Goal: Transaction & Acquisition: Subscribe to service/newsletter

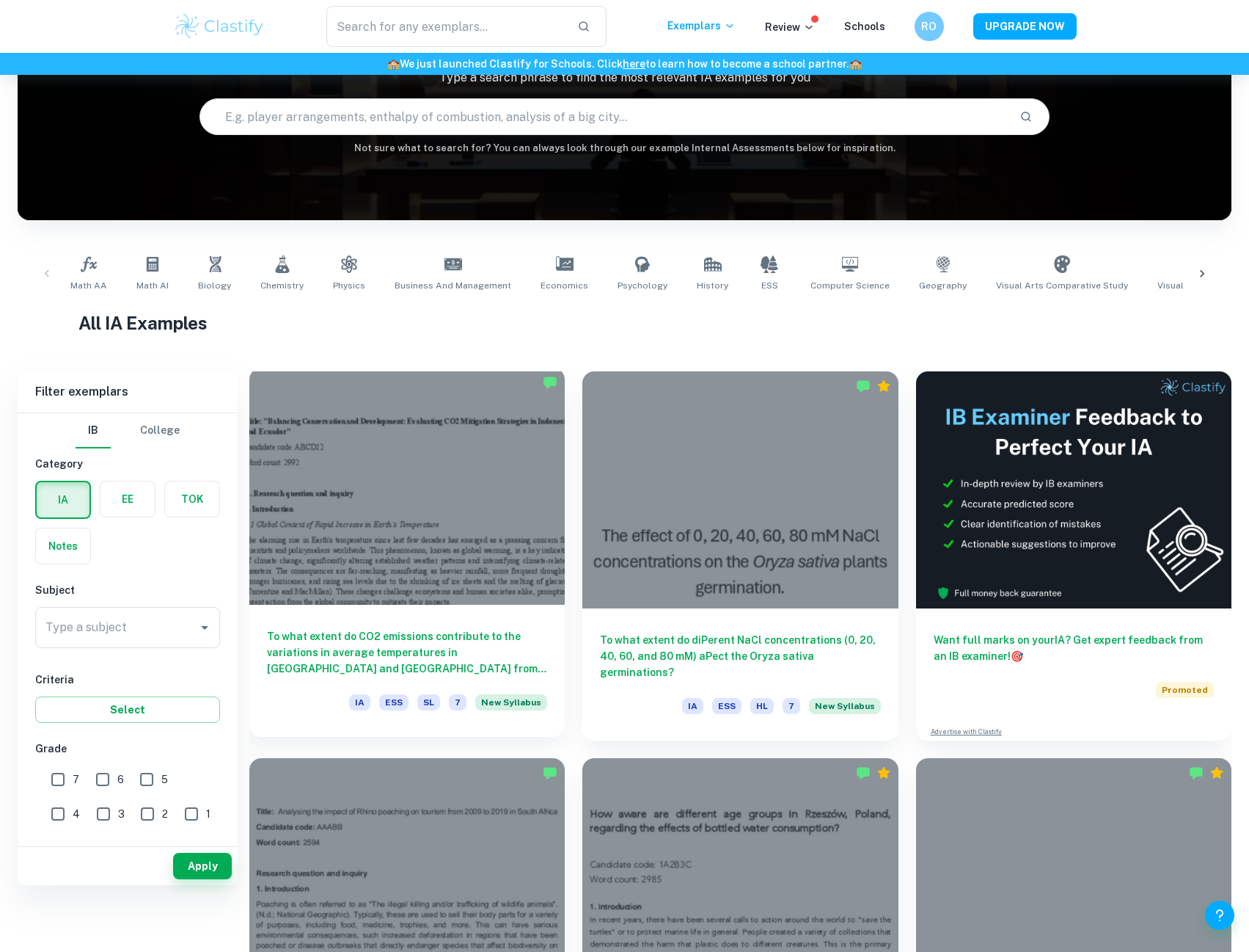
scroll to position [146, 0]
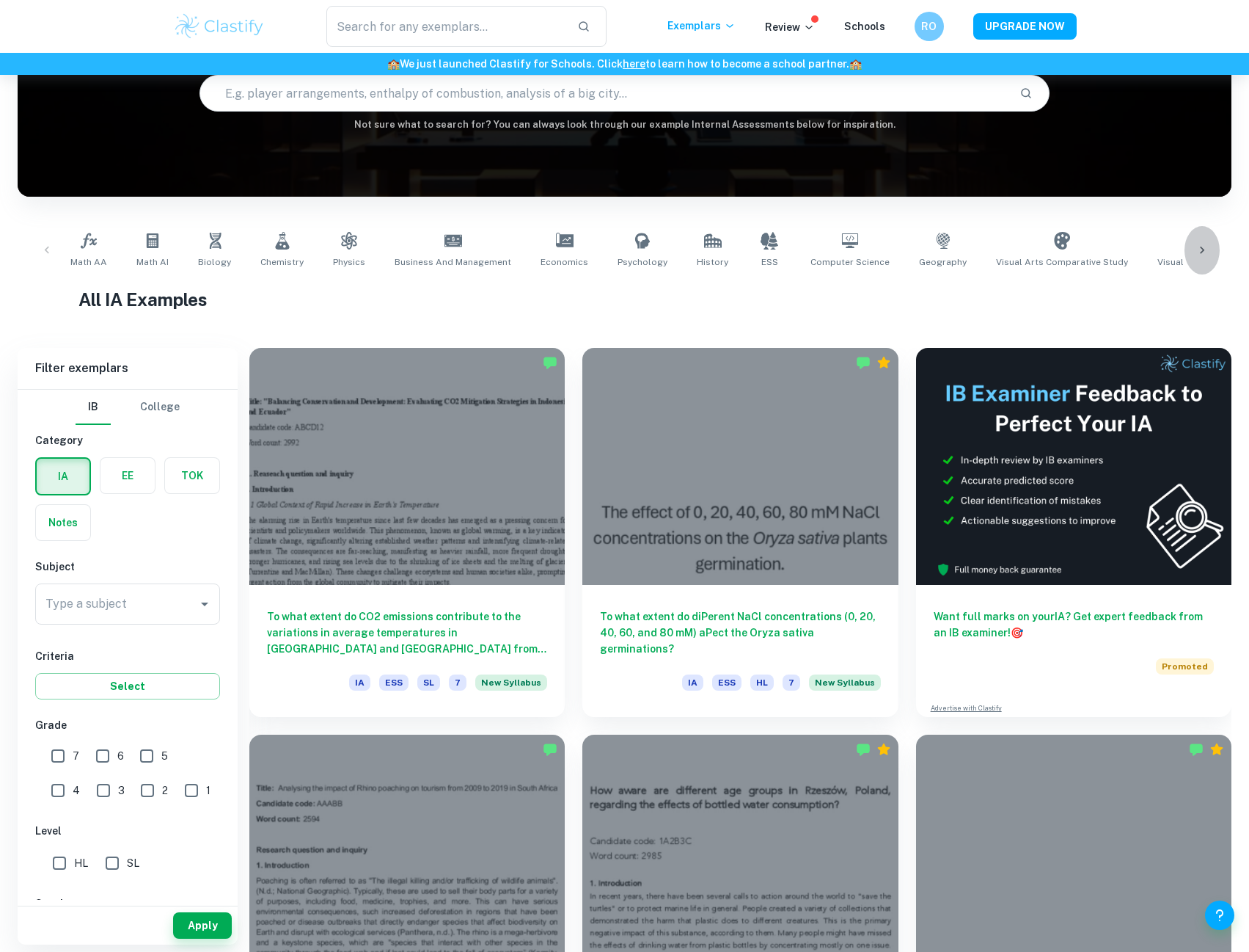
click at [1205, 244] on icon at bounding box center [1202, 250] width 14 height 14
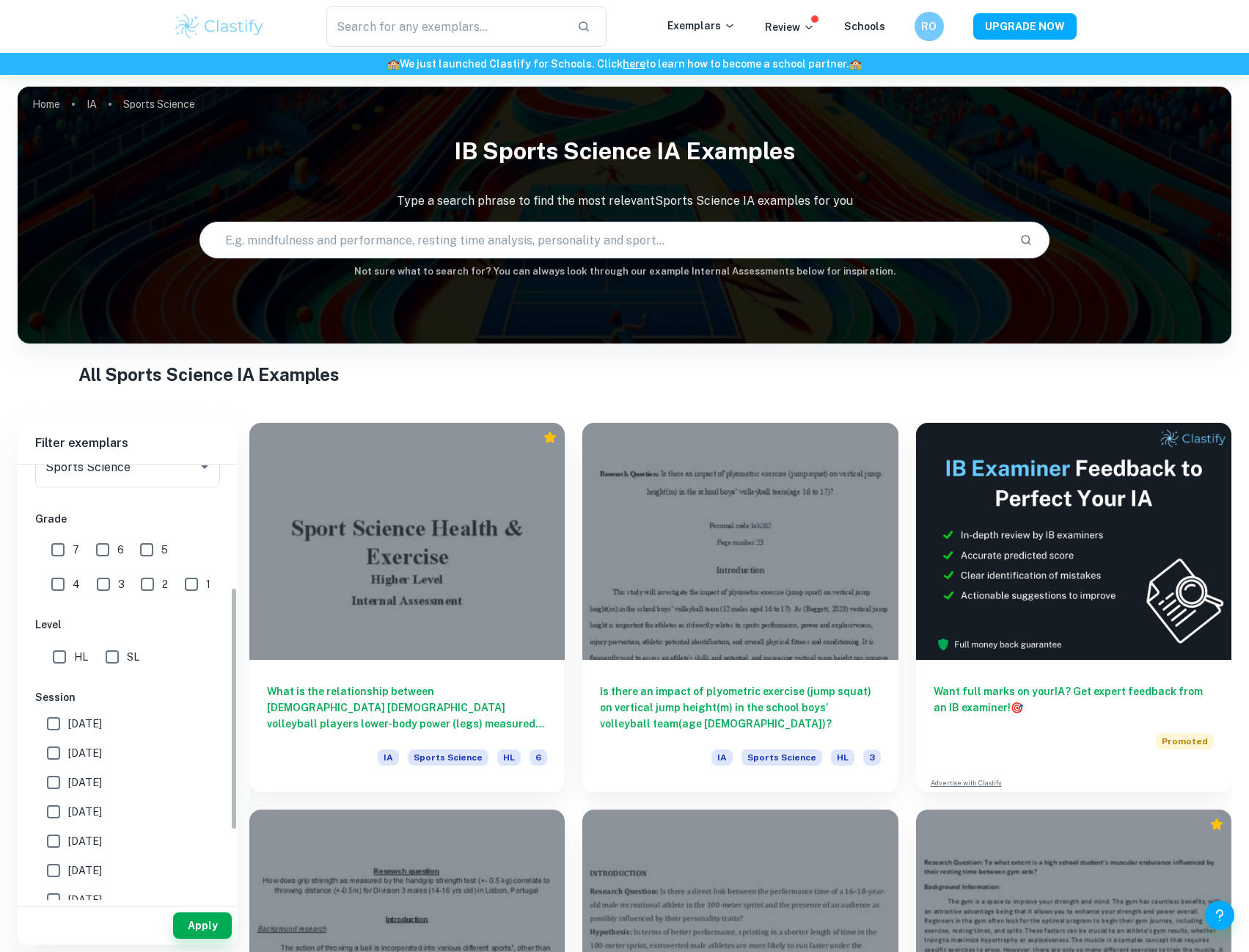
scroll to position [220, 0]
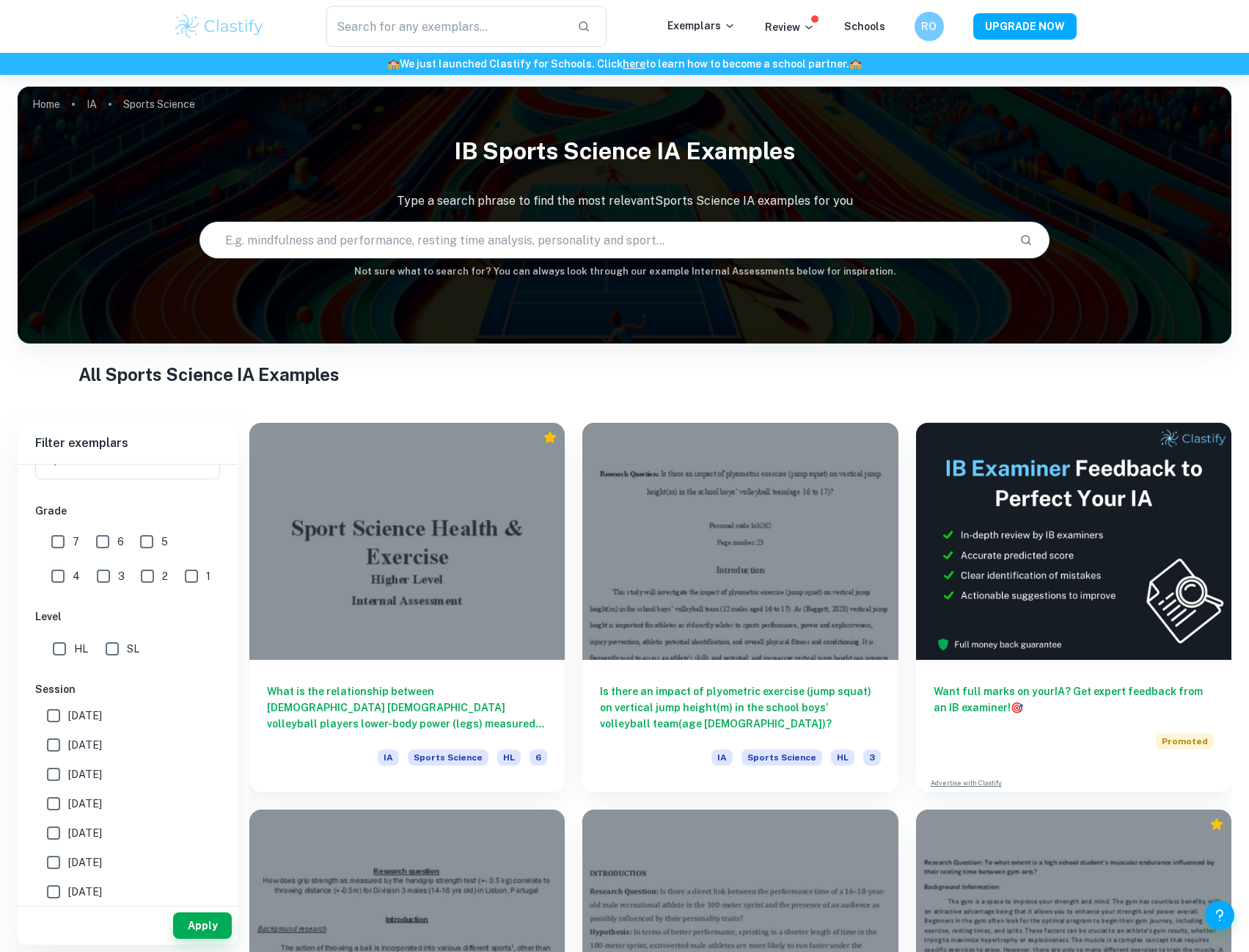
click at [61, 536] on input "7" at bounding box center [58, 541] width 29 height 29
checkbox input "true"
click at [61, 660] on input "HL" at bounding box center [60, 649] width 29 height 29
checkbox input "true"
click at [197, 929] on button "Apply" at bounding box center [202, 925] width 59 height 26
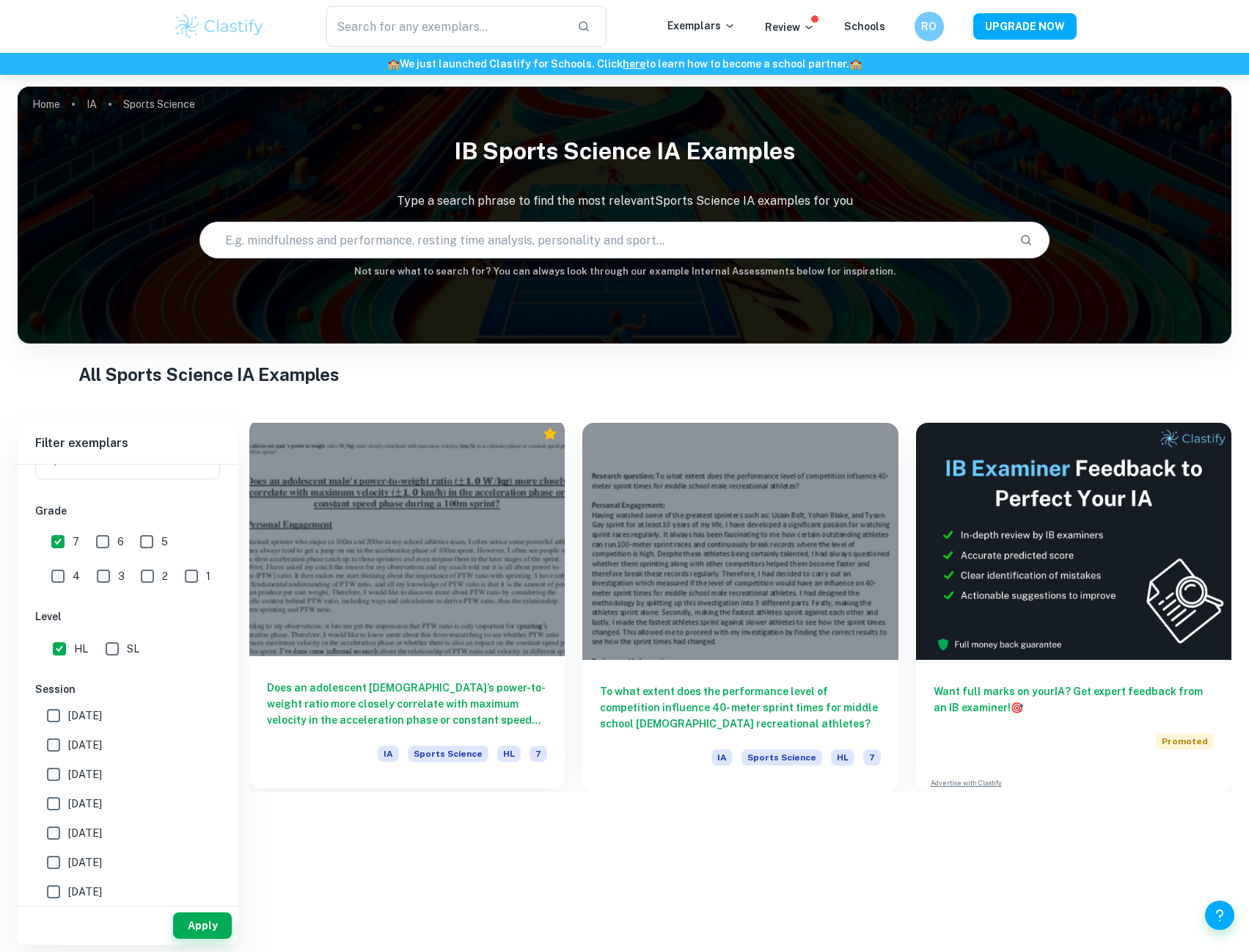
click at [475, 537] on div at bounding box center [406, 537] width 315 height 237
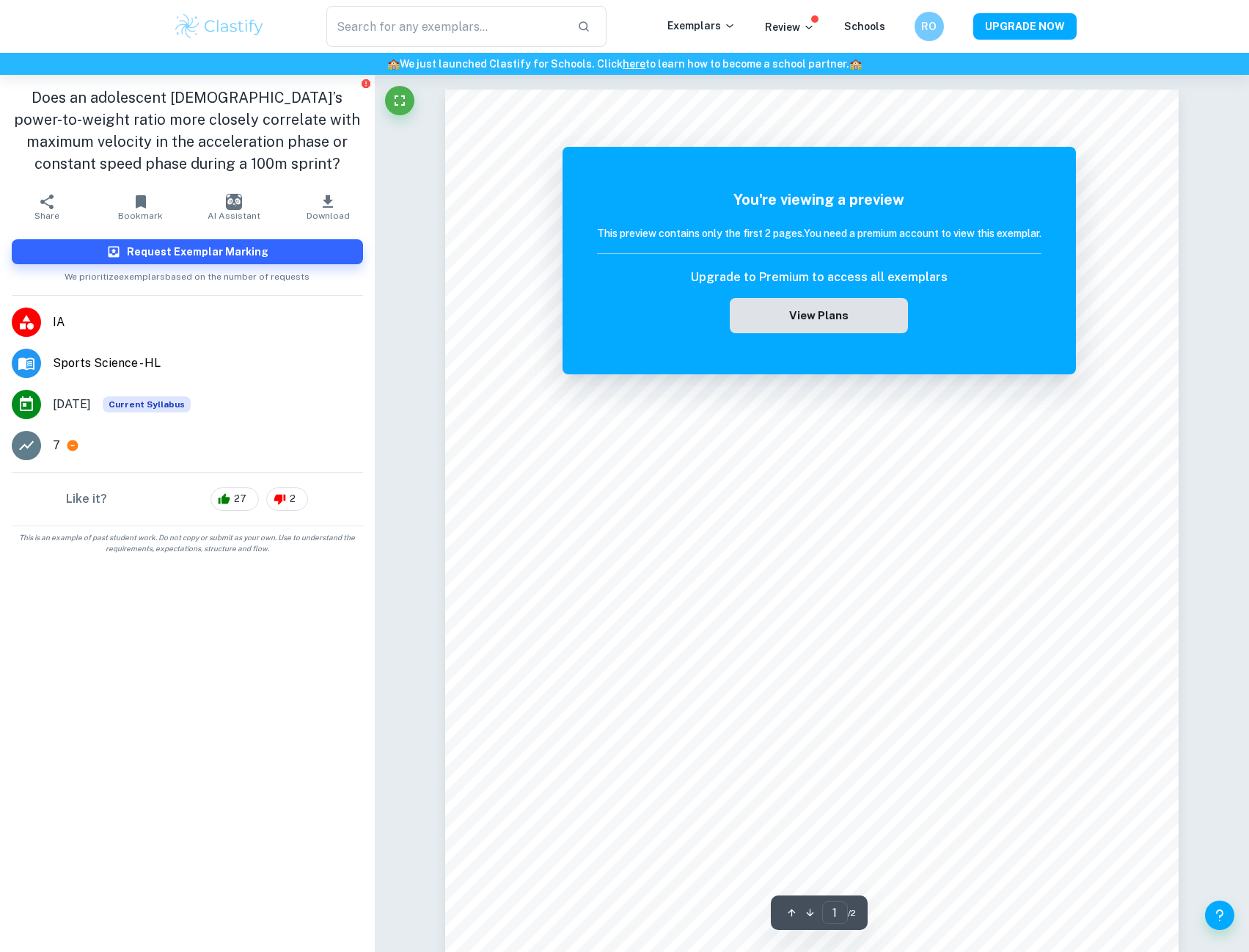
click at [815, 322] on button "View Plans" at bounding box center [818, 315] width 178 height 35
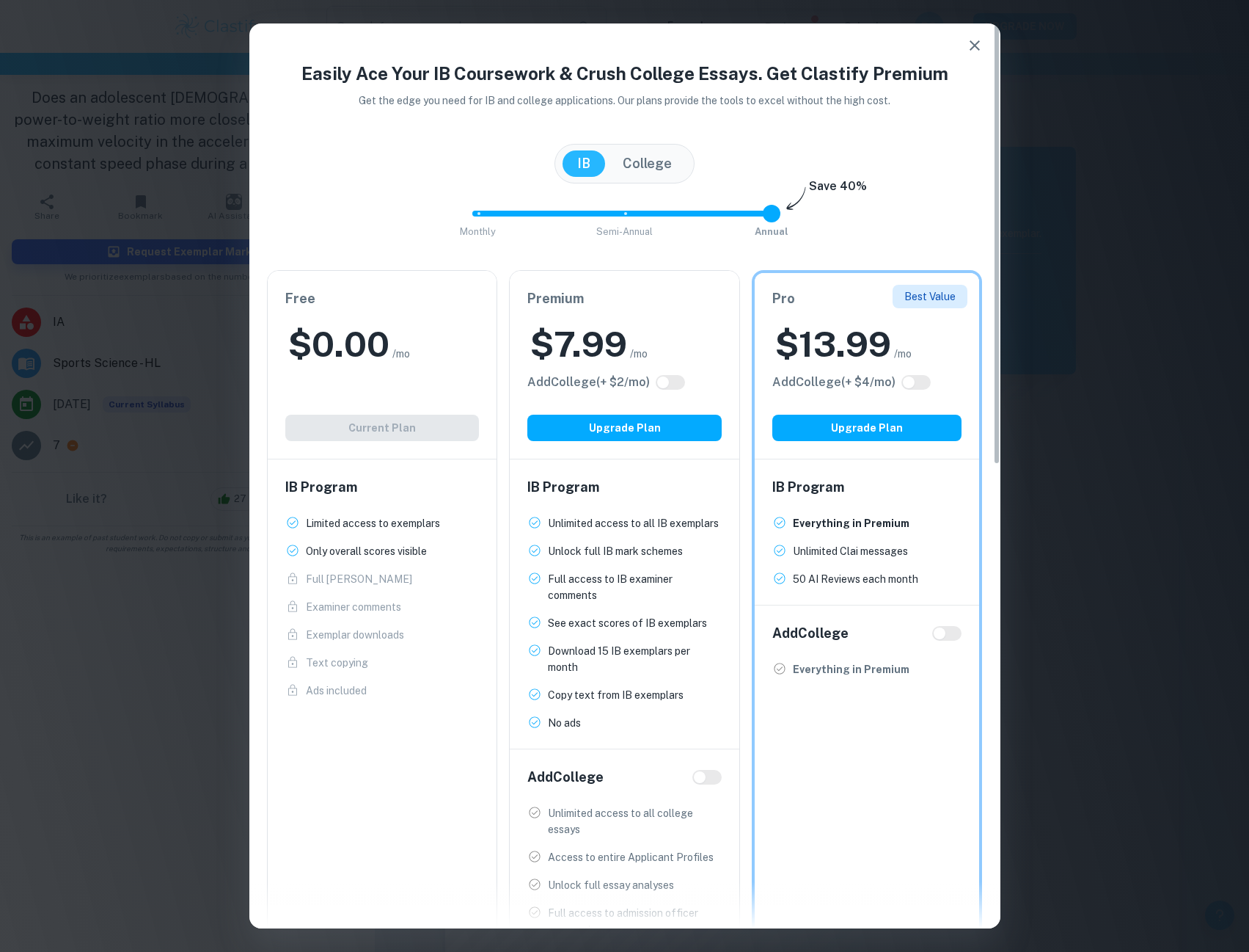
click at [361, 425] on div "Free $ 0.00 /mo Add College (+ $ 2 /mo) Current Plan" at bounding box center [382, 365] width 229 height 188
drag, startPoint x: 574, startPoint y: 523, endPoint x: 660, endPoint y: 524, distance: 86.0
click at [660, 524] on p "Unlimited access to all IB exemplars" at bounding box center [633, 523] width 171 height 16
drag, startPoint x: 584, startPoint y: 546, endPoint x: 638, endPoint y: 553, distance: 54.5
click at [638, 553] on p "Unlock full IB mark schemes" at bounding box center [615, 551] width 135 height 16
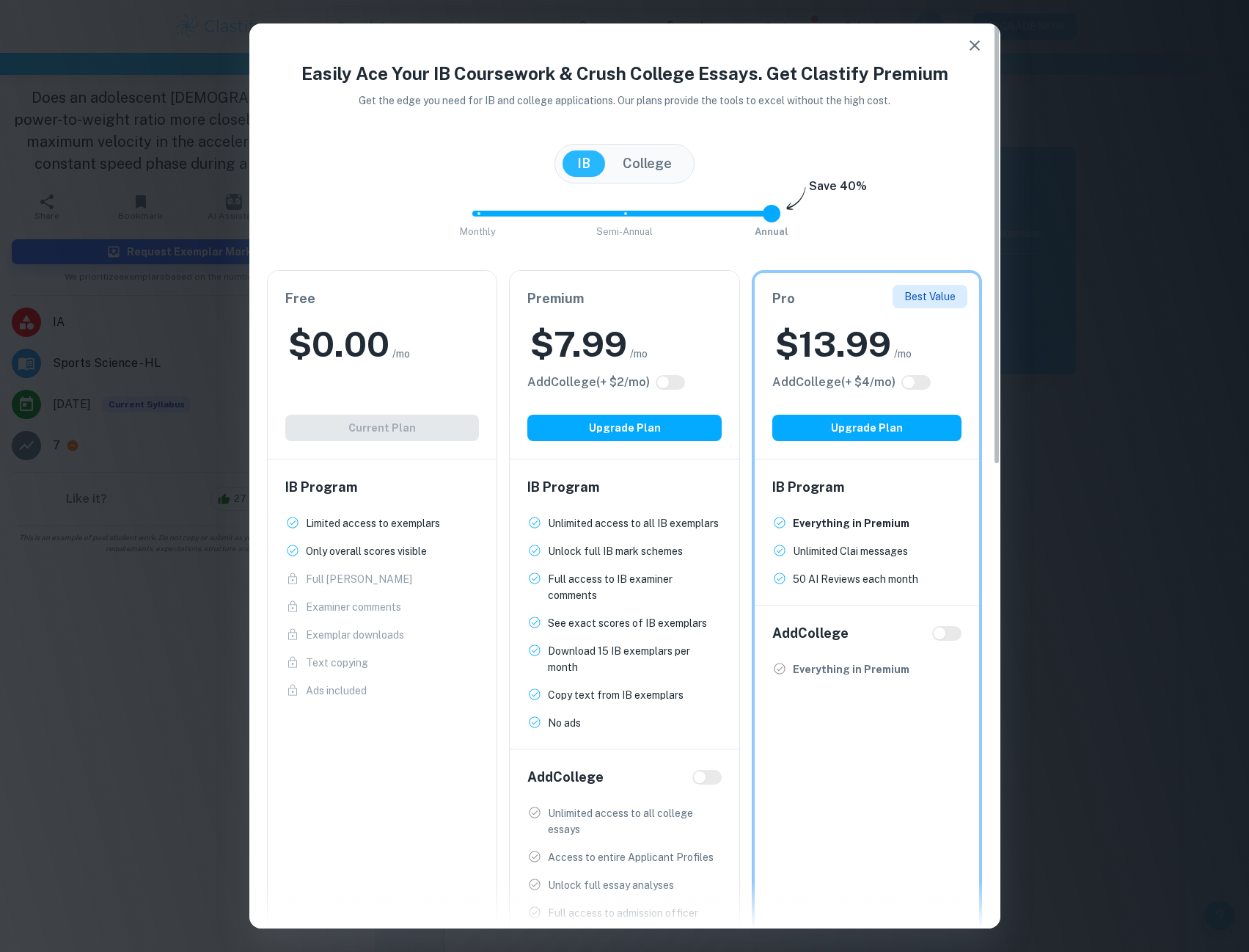
drag, startPoint x: 573, startPoint y: 581, endPoint x: 592, endPoint y: 590, distance: 21.0
click at [596, 584] on p "Full access to IB examiner comments" at bounding box center [635, 587] width 174 height 33
drag, startPoint x: 558, startPoint y: 625, endPoint x: 628, endPoint y: 630, distance: 70.2
click at [617, 628] on p "See exact scores of IB exemplars" at bounding box center [628, 623] width 159 height 16
drag, startPoint x: 579, startPoint y: 656, endPoint x: 645, endPoint y: 661, distance: 66.2
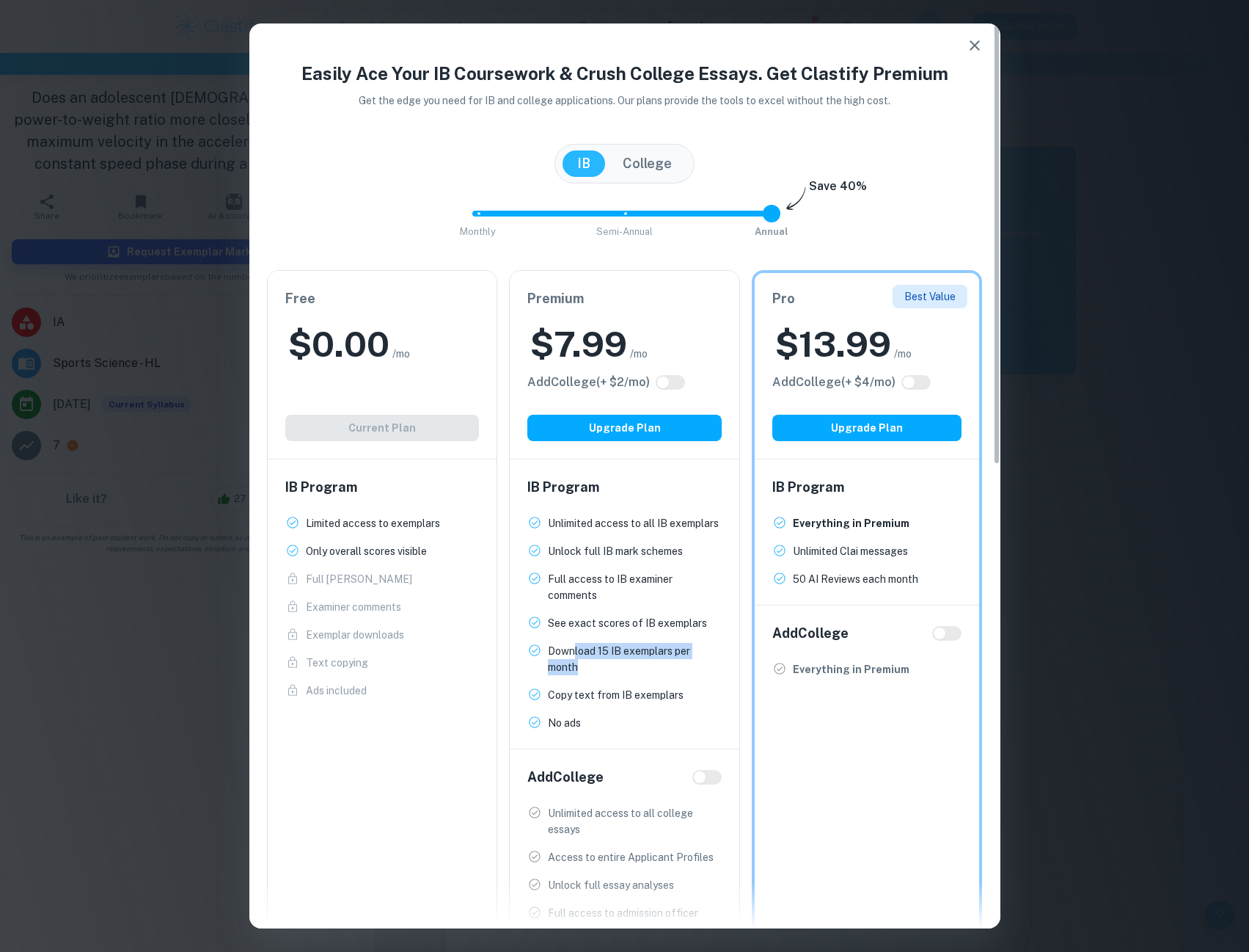
click at [659, 662] on p "Download 15 IB exemplars per month" at bounding box center [635, 659] width 174 height 33
drag, startPoint x: 575, startPoint y: 705, endPoint x: 623, endPoint y: 705, distance: 48.0
click at [616, 707] on ul "Unlimited access to all IB exemplars New! Unlock full IB mark schemes New! Full…" at bounding box center [624, 622] width 194 height 216
click at [655, 690] on p "Copy text from IB exemplars" at bounding box center [616, 695] width 135 height 16
click at [641, 631] on p "See exact scores of IB exemplars" at bounding box center [628, 623] width 159 height 16
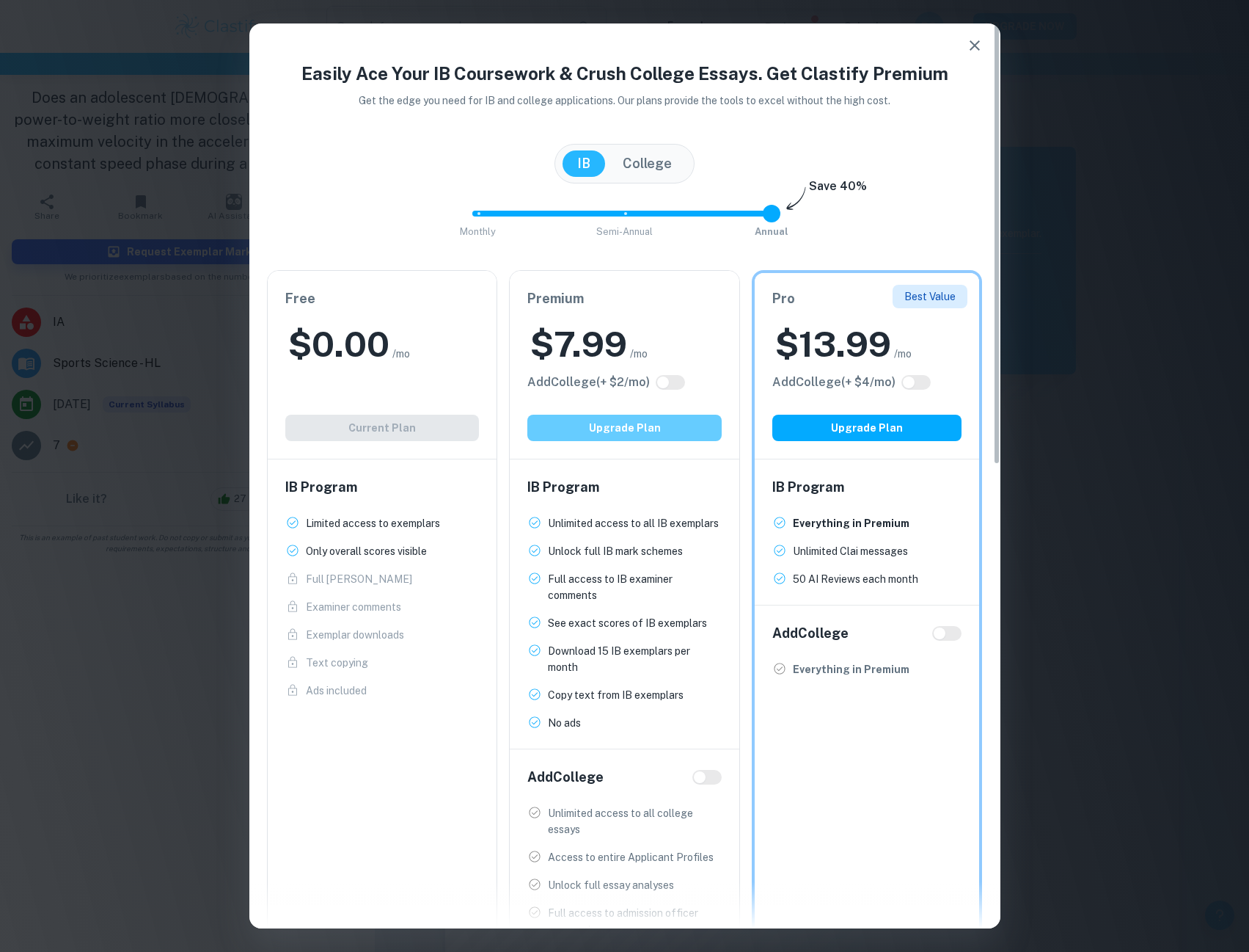
click at [615, 425] on button "Upgrade Plan" at bounding box center [624, 427] width 194 height 26
